Goal: Information Seeking & Learning: Learn about a topic

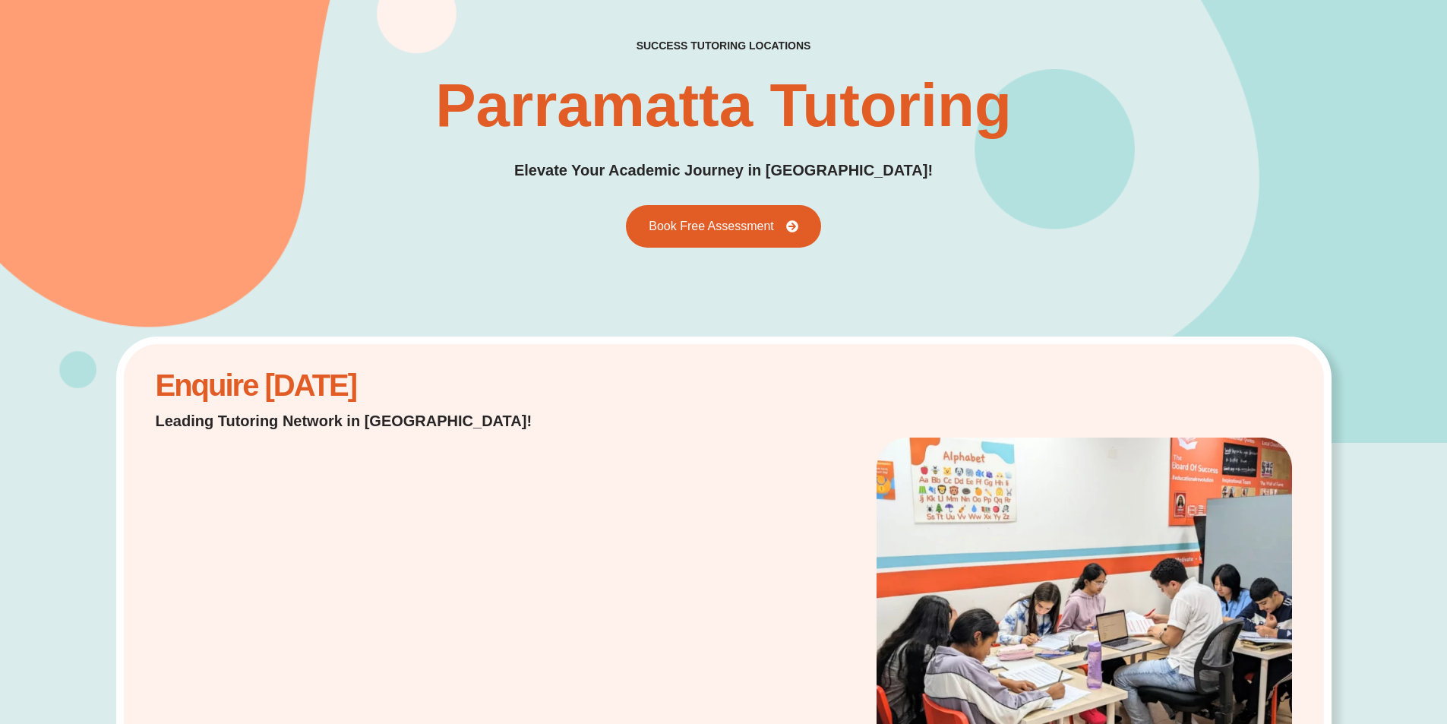
scroll to position [228, 0]
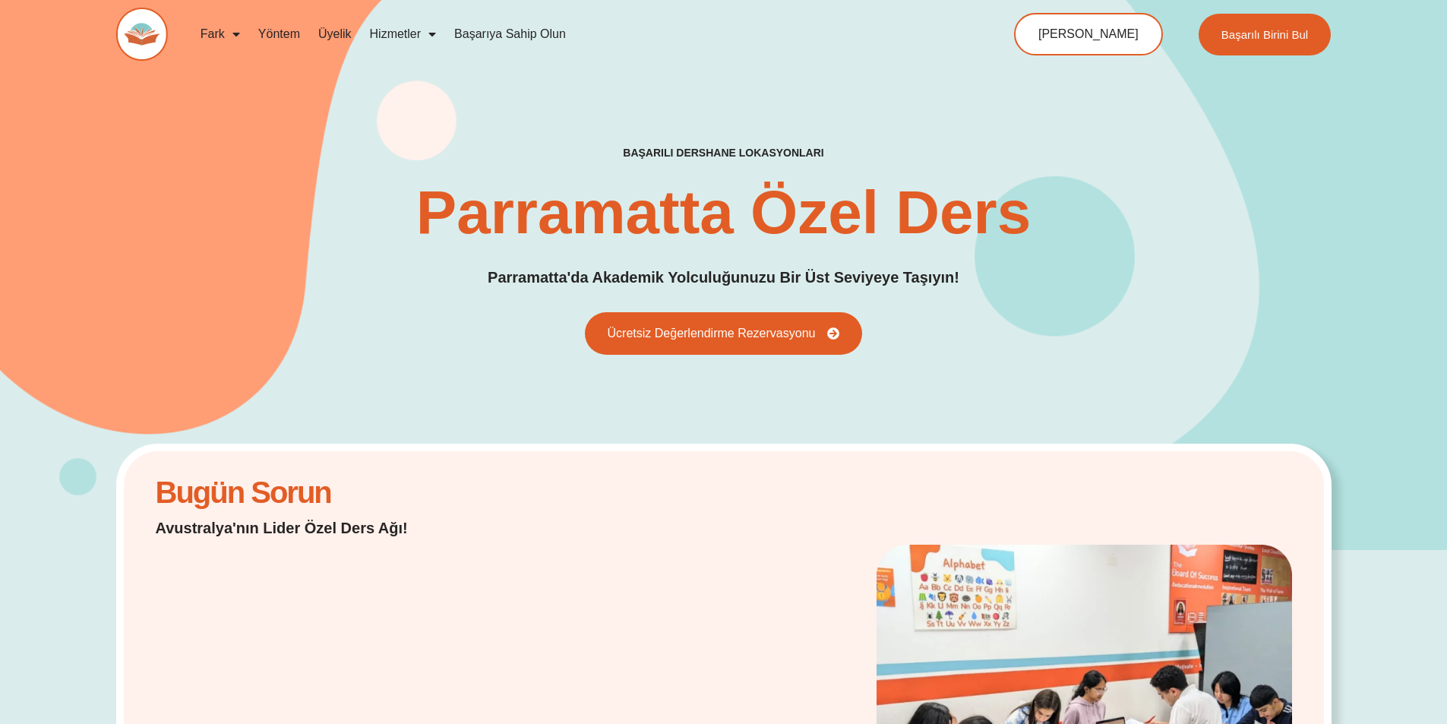
click at [283, 33] on font "Yöntem" at bounding box center [279, 33] width 42 height 13
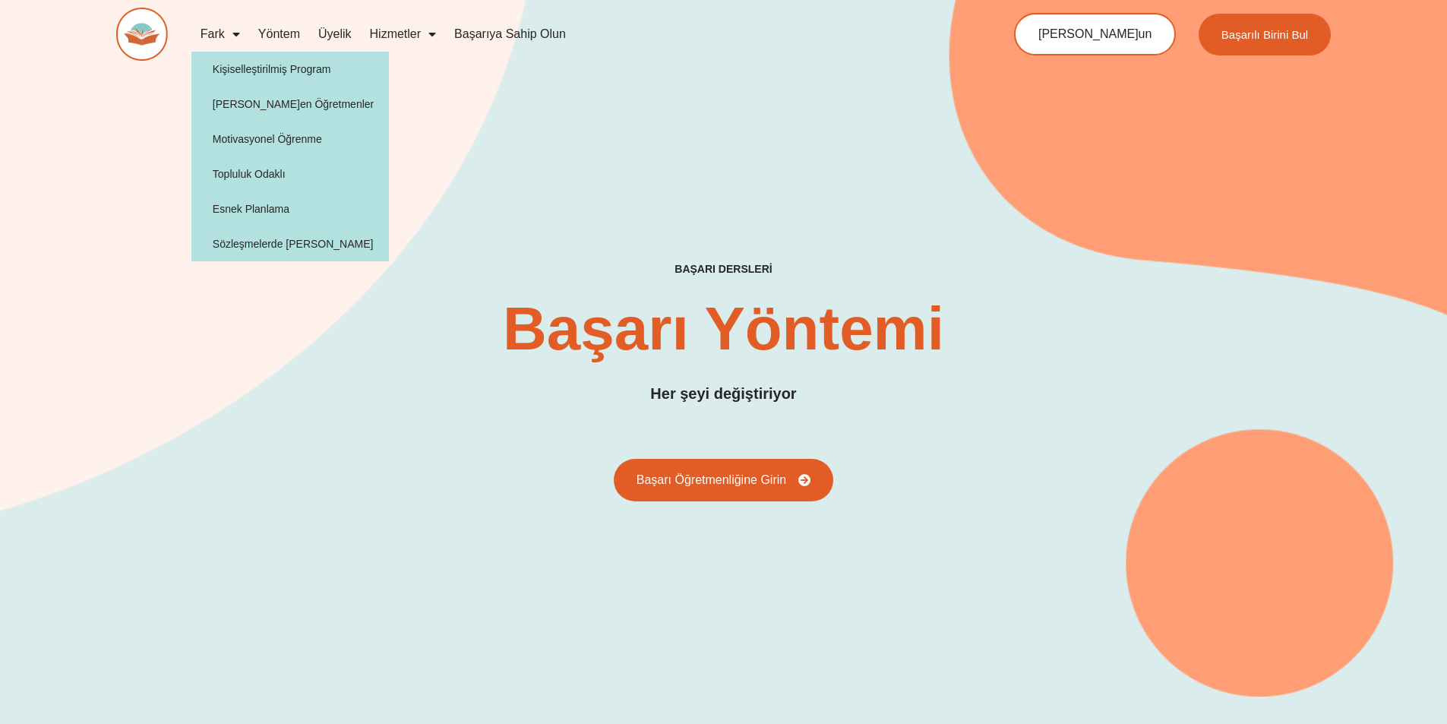
click at [238, 35] on span "Menü" at bounding box center [232, 34] width 15 height 27
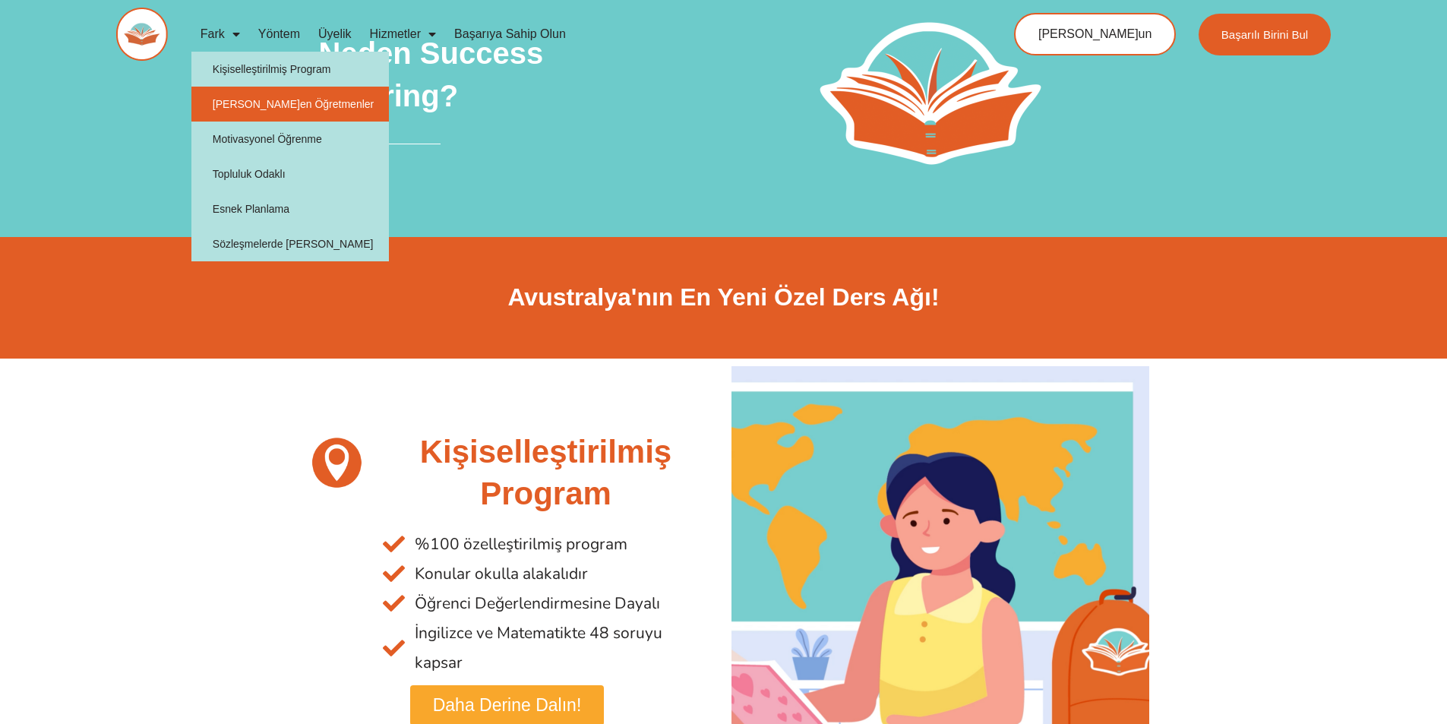
click at [270, 111] on font "İlham Veren Öğretmenler" at bounding box center [293, 103] width 161 height 15
